Goal: Information Seeking & Learning: Learn about a topic

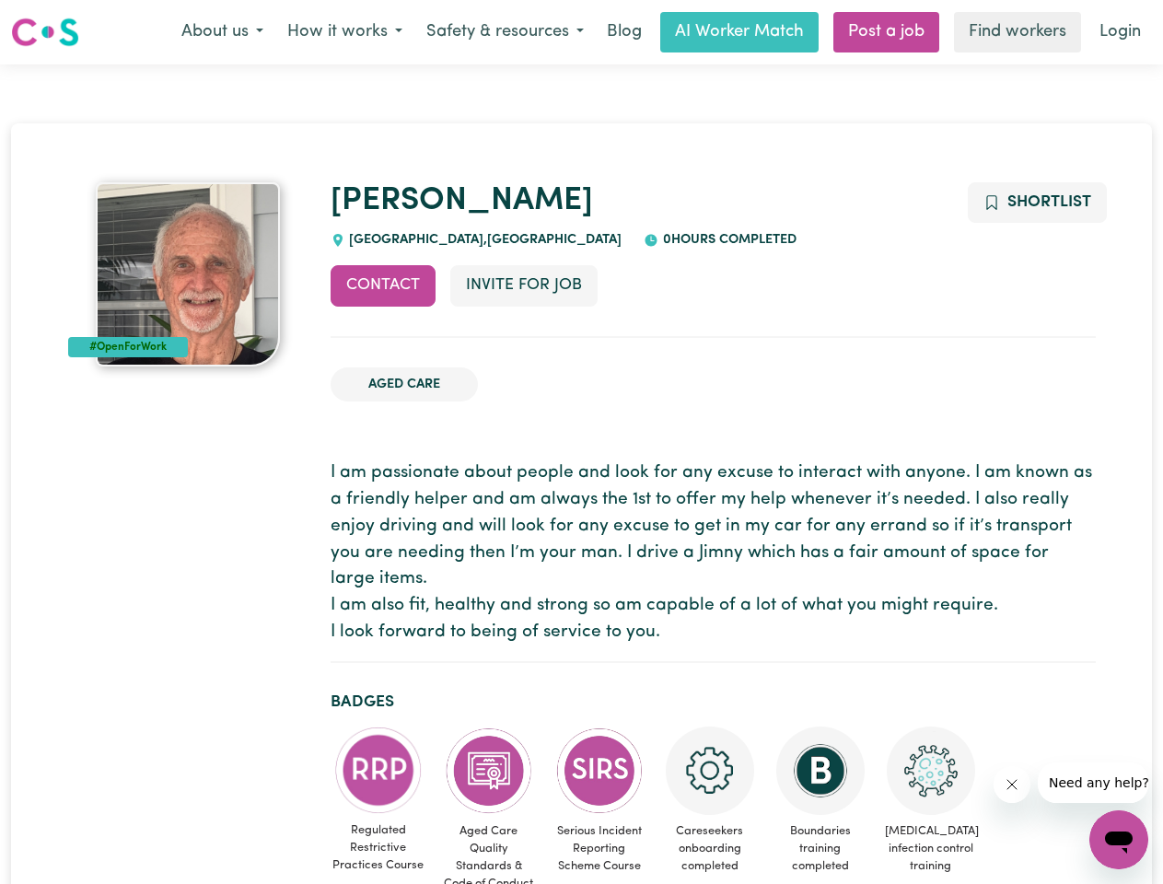
click at [222, 32] on button "About us" at bounding box center [223, 32] width 106 height 39
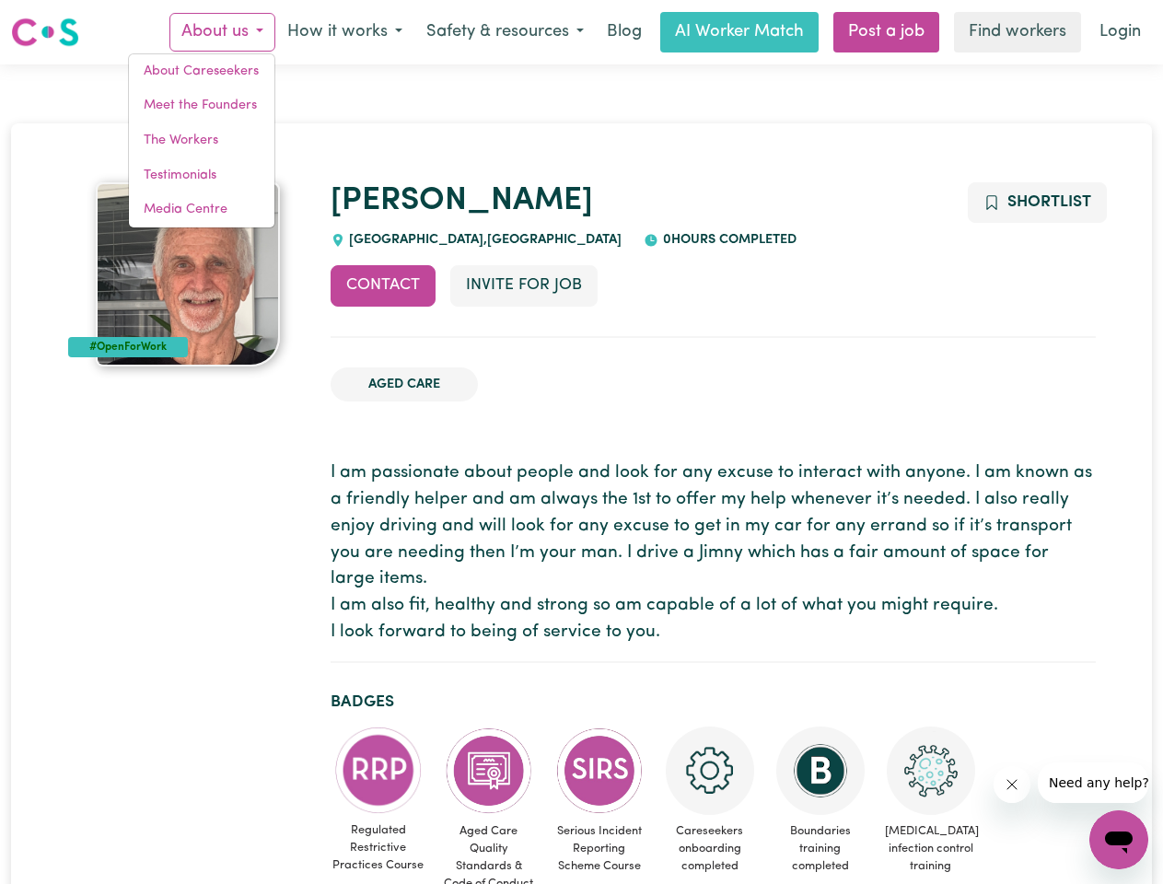
click at [344, 32] on button "How it works" at bounding box center [344, 32] width 139 height 39
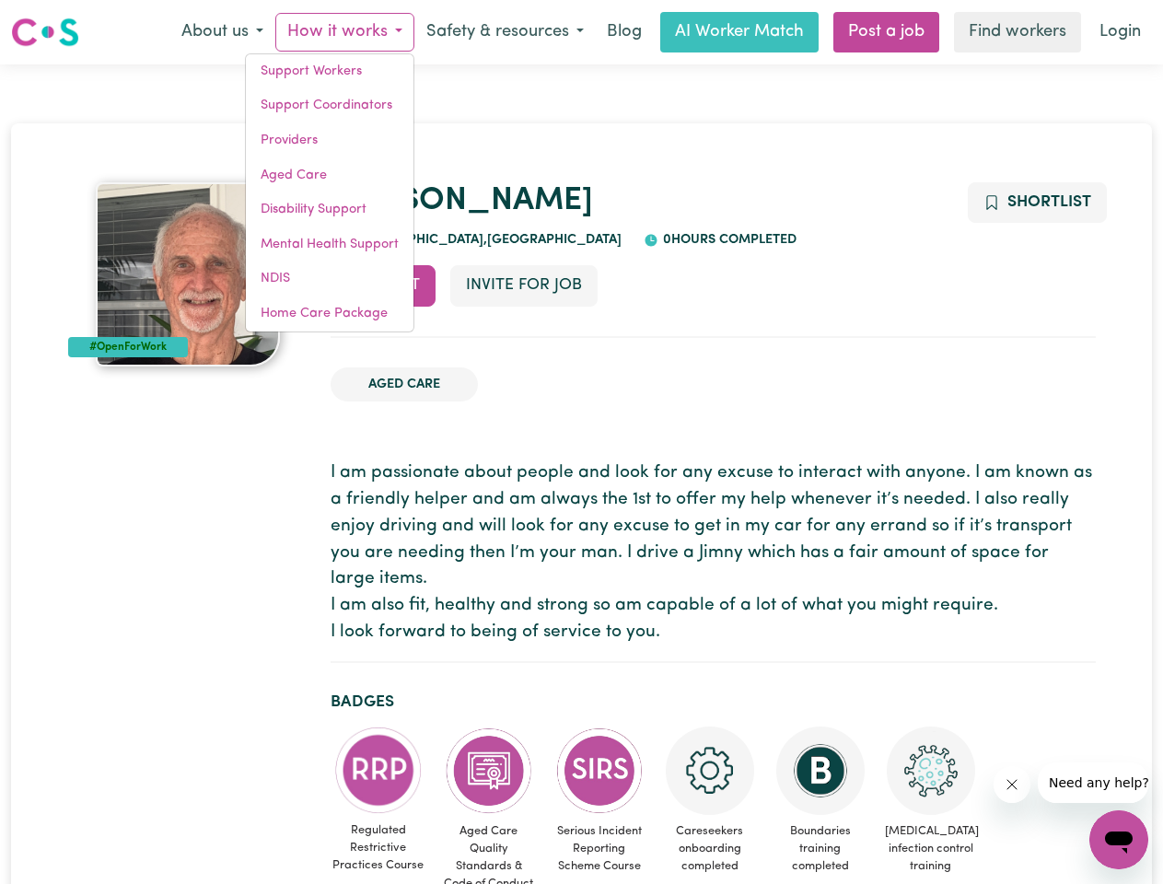
click at [504, 32] on button "Safety & resources" at bounding box center [505, 32] width 181 height 39
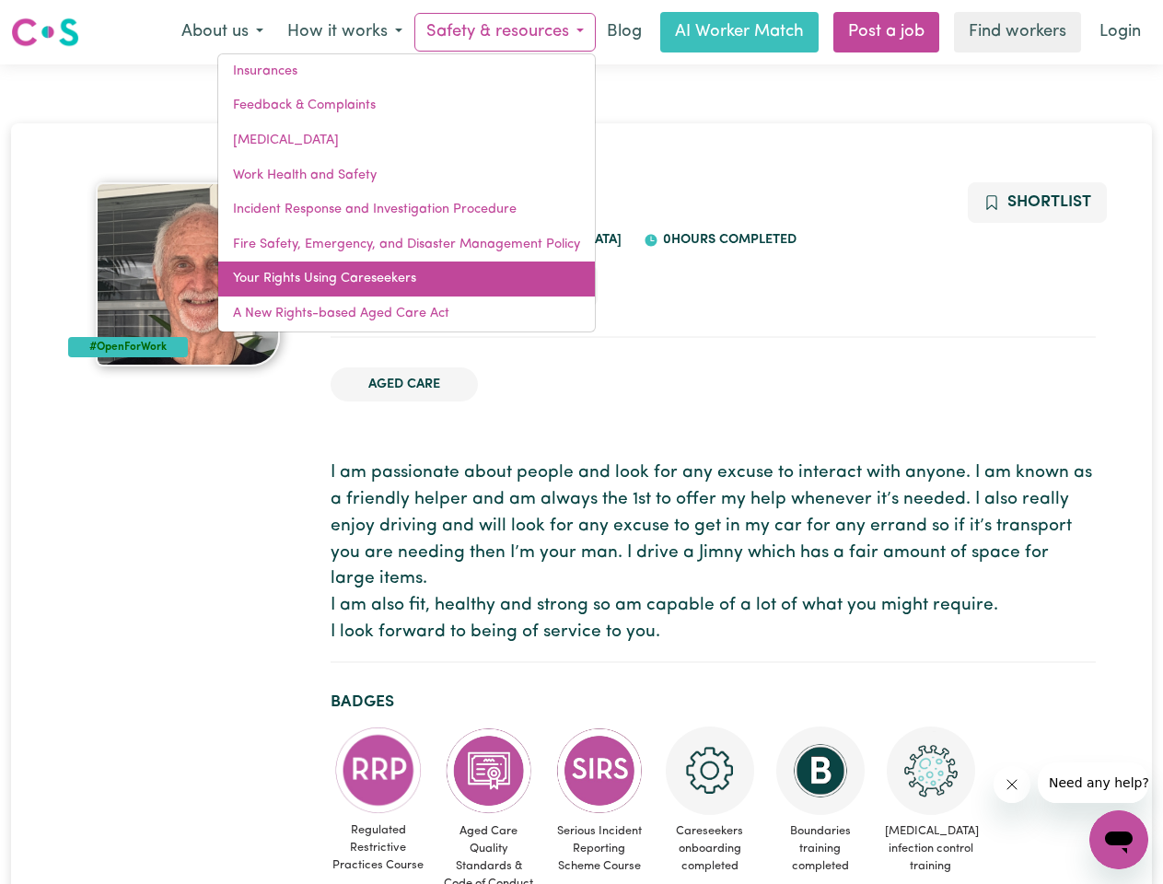
click at [383, 286] on link "Your Rights Using Careseekers" at bounding box center [406, 279] width 377 height 35
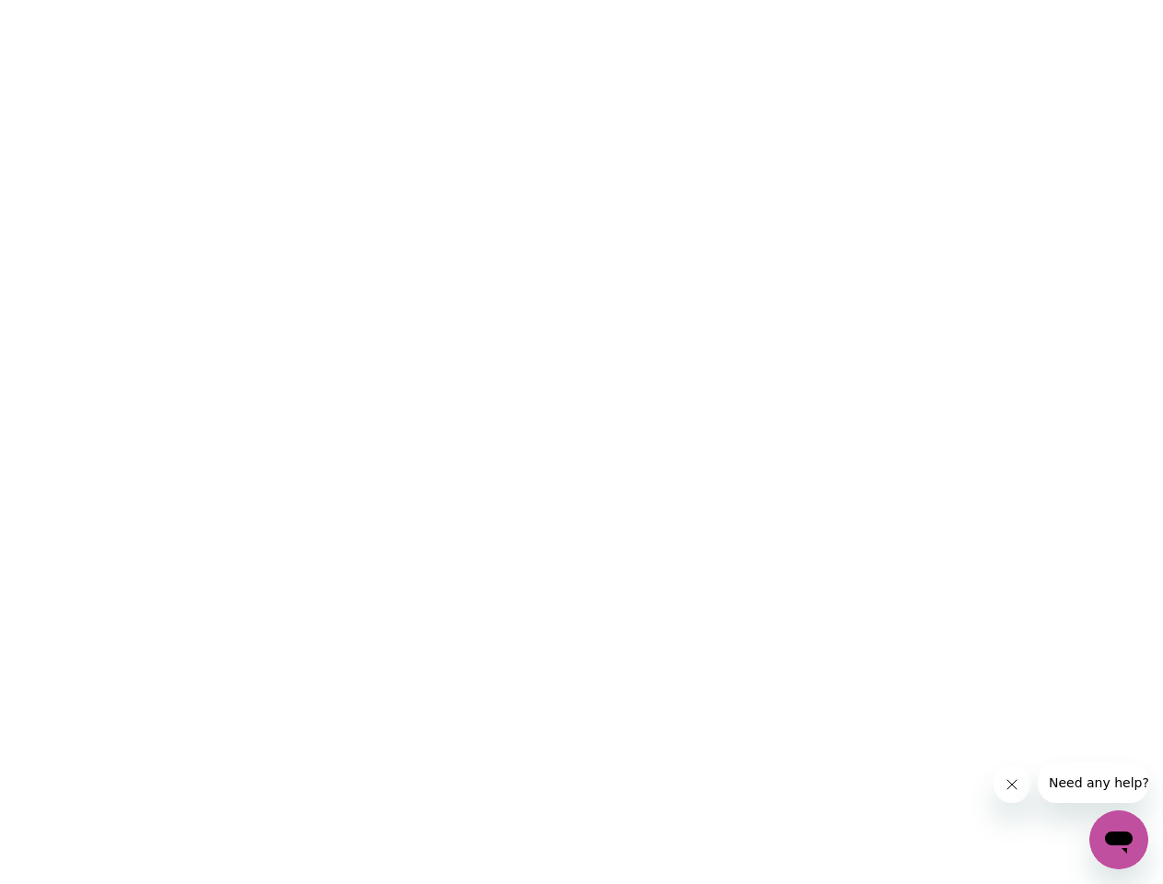
click at [523, 0] on html at bounding box center [581, 0] width 1163 height 0
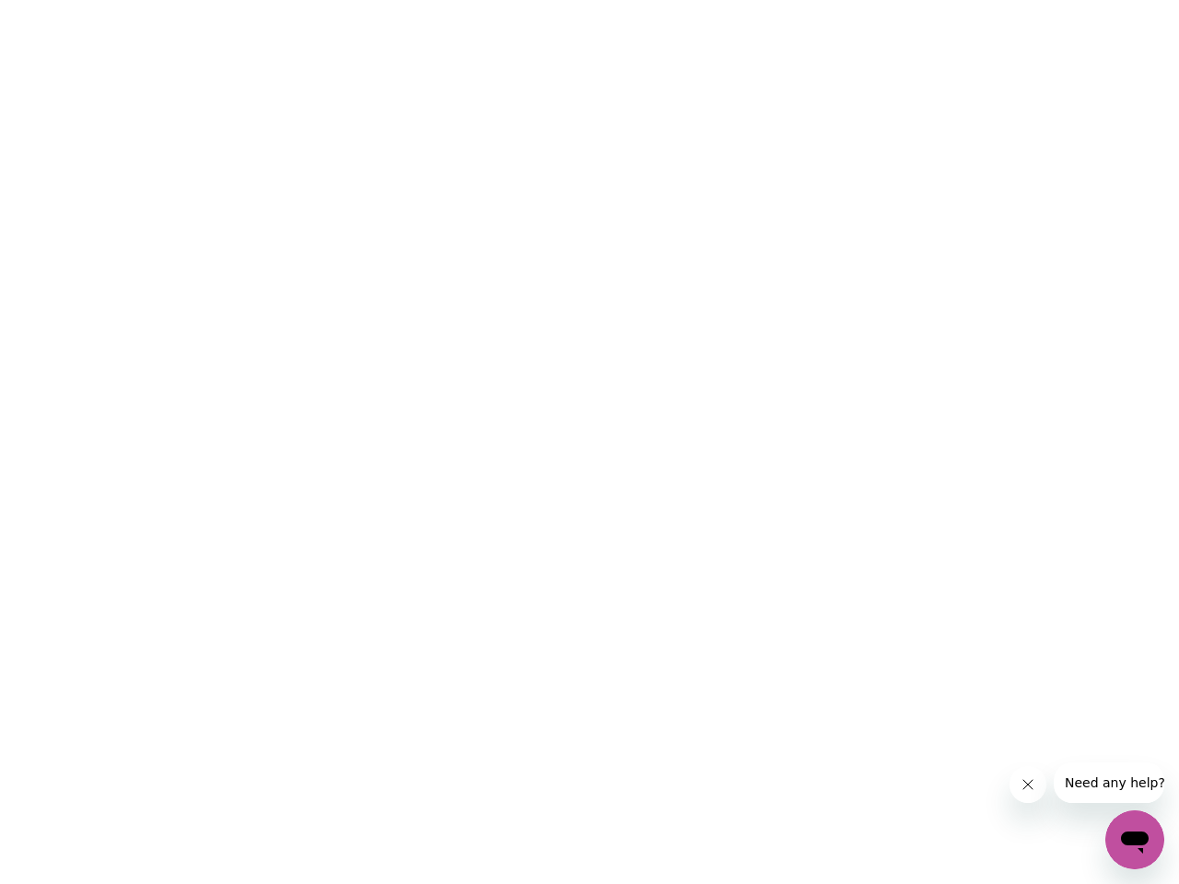
click at [1036, 0] on html at bounding box center [589, 0] width 1179 height 0
click at [379, 0] on html at bounding box center [589, 0] width 1179 height 0
click at [489, 0] on html at bounding box center [589, 0] width 1179 height 0
